Goal: Find specific fact: Find specific fact

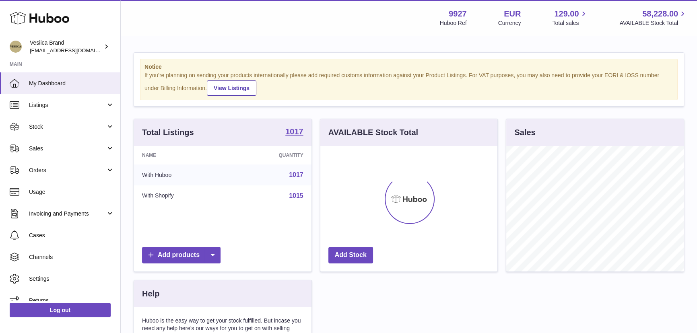
scroll to position [125, 177]
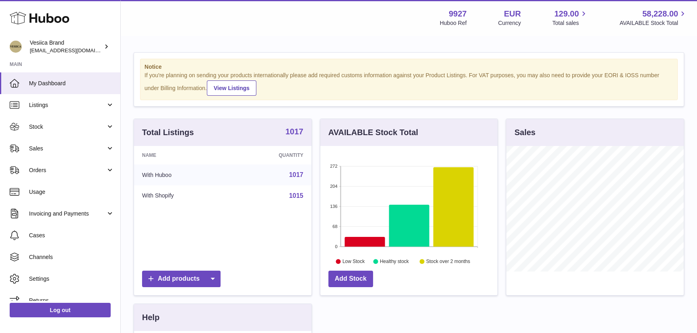
click at [300, 132] on strong "1017" at bounding box center [294, 132] width 18 height 8
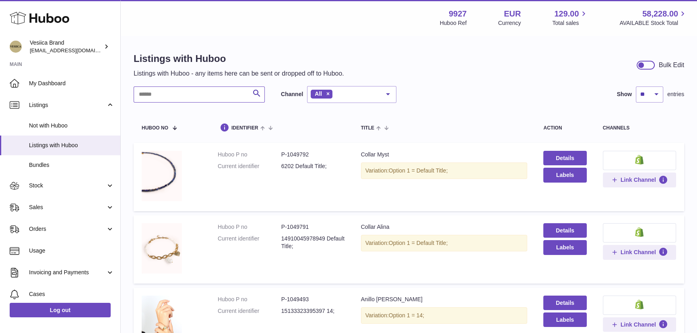
click at [206, 94] on input "text" at bounding box center [199, 94] width 131 height 16
type input "***"
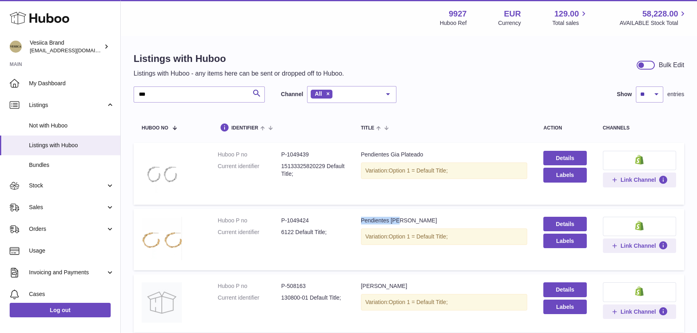
drag, startPoint x: 402, startPoint y: 220, endPoint x: 356, endPoint y: 214, distance: 47.2
click at [356, 214] on td "Title Pendientes Gia Variation: Option 1 = Default Title;" at bounding box center [444, 240] width 183 height 62
drag, startPoint x: 297, startPoint y: 220, endPoint x: 289, endPoint y: 221, distance: 8.1
click at [290, 221] on dd "P-1049424" at bounding box center [313, 221] width 64 height 8
drag, startPoint x: 326, startPoint y: 224, endPoint x: 301, endPoint y: 225, distance: 25.4
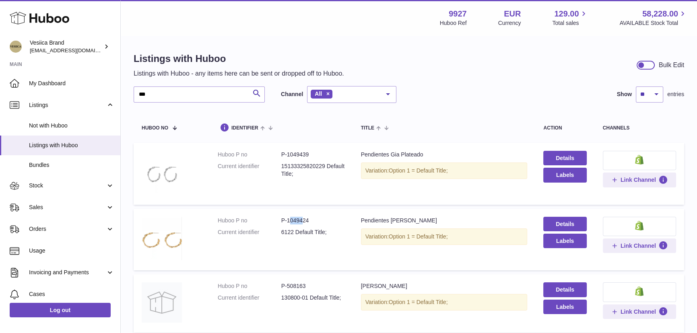
click at [303, 227] on dl "Huboo P no P-1049424 Current identifier 6122 Default Title;" at bounding box center [281, 228] width 127 height 23
click at [319, 218] on dd "P-1049424" at bounding box center [313, 221] width 64 height 8
click at [302, 218] on dd "P-1049424" at bounding box center [313, 221] width 64 height 8
copy dd "1049424"
